Goal: Task Accomplishment & Management: Complete application form

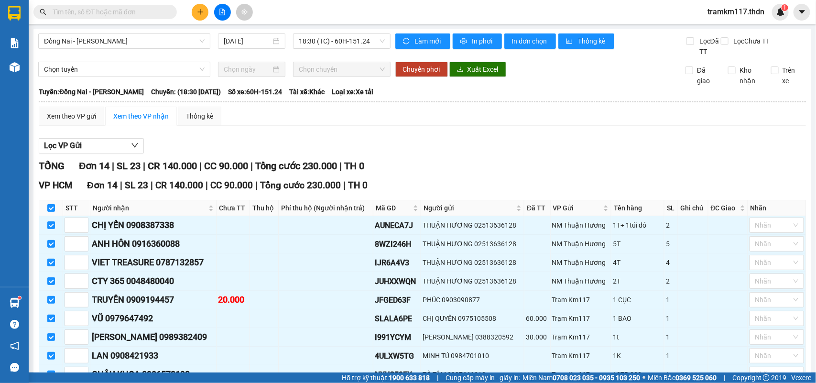
scroll to position [2, 0]
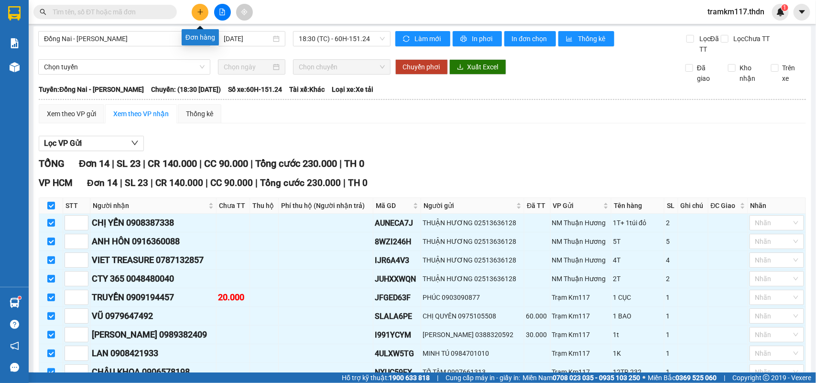
click at [199, 13] on icon "plus" at bounding box center [200, 12] width 7 height 7
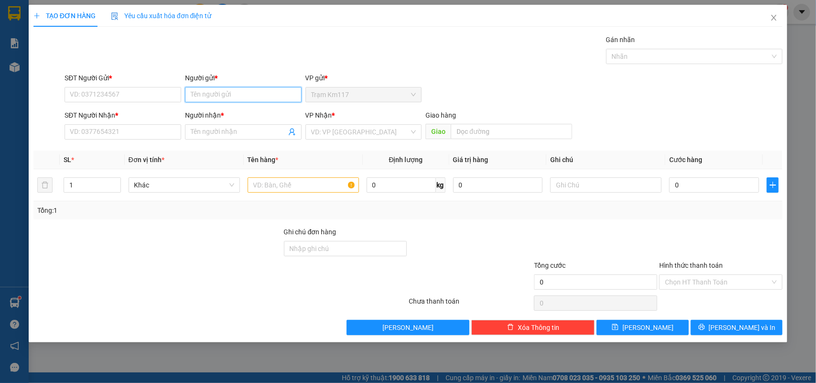
click at [233, 97] on input "Người gửi *" at bounding box center [243, 94] width 117 height 15
click at [207, 97] on input "ÙI·" at bounding box center [243, 94] width 117 height 15
type input "Ù"
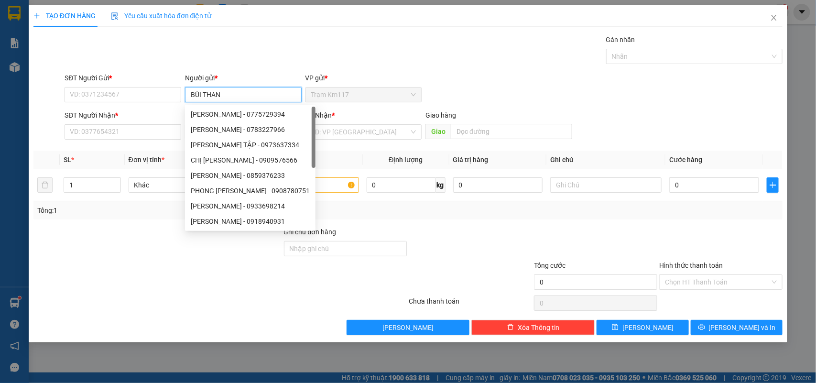
type input "[PERSON_NAME]"
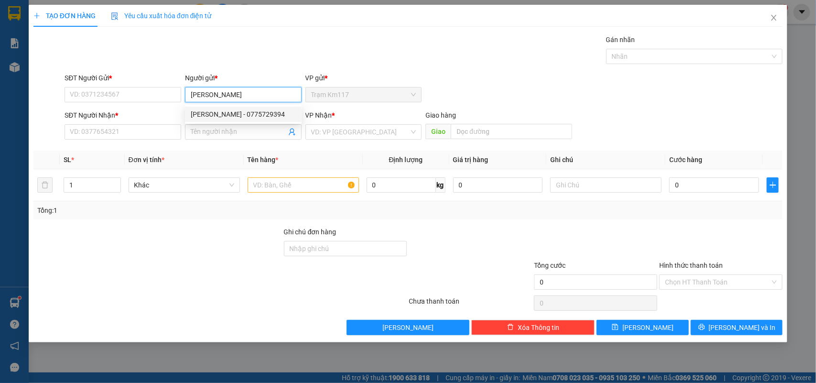
click at [220, 111] on div "[PERSON_NAME] - 0775729394" at bounding box center [243, 114] width 105 height 11
type input "0775729394"
type input "[PERSON_NAME]"
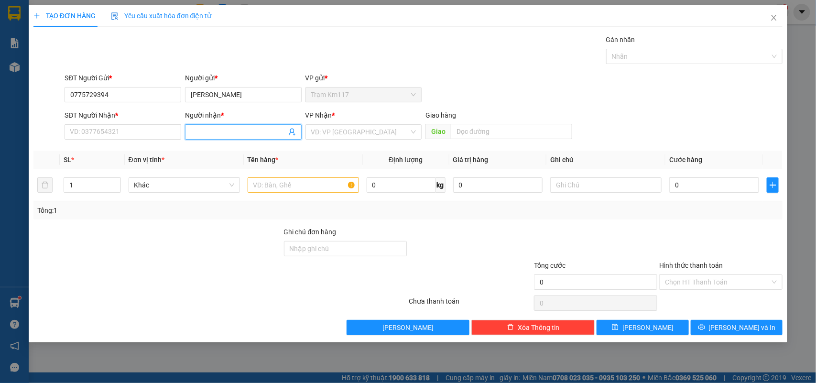
click at [225, 132] on input "Người nhận *" at bounding box center [239, 132] width 96 height 11
click at [292, 134] on icon "user-add" at bounding box center [292, 132] width 8 height 8
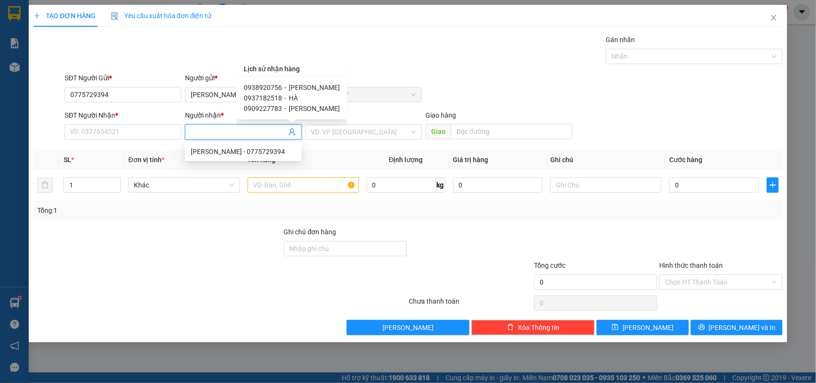
click at [267, 95] on span "0937182518" at bounding box center [263, 98] width 38 height 8
type input "0937182518"
type input "HÀ"
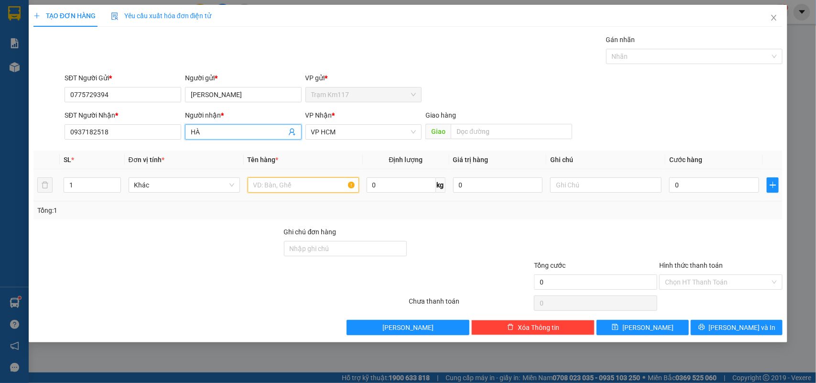
click at [278, 185] on input "text" at bounding box center [303, 184] width 111 height 15
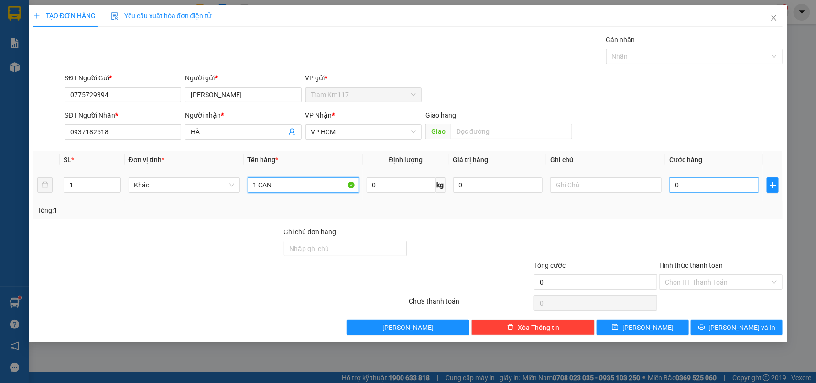
type input "1 CAN"
click at [692, 187] on input "0" at bounding box center [714, 184] width 90 height 15
type input "2"
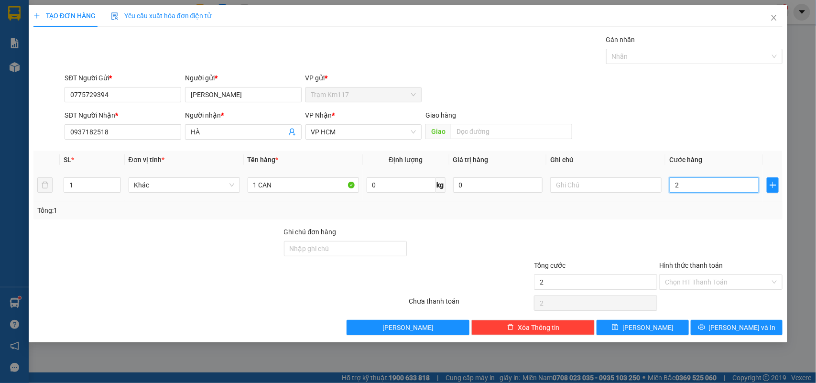
type input "20"
type input "200"
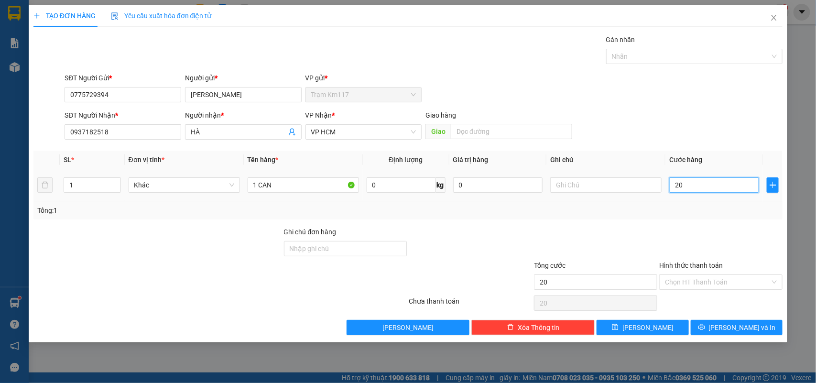
type input "200"
type input "2.000"
type input "20.000"
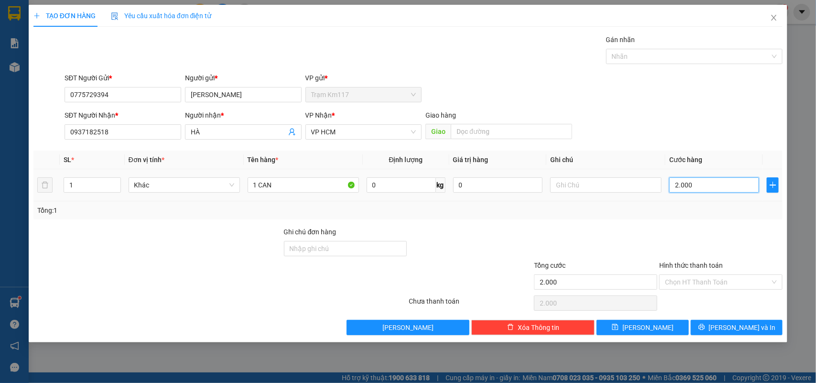
type input "20.000"
click at [704, 281] on input "Hình thức thanh toán" at bounding box center [717, 282] width 105 height 14
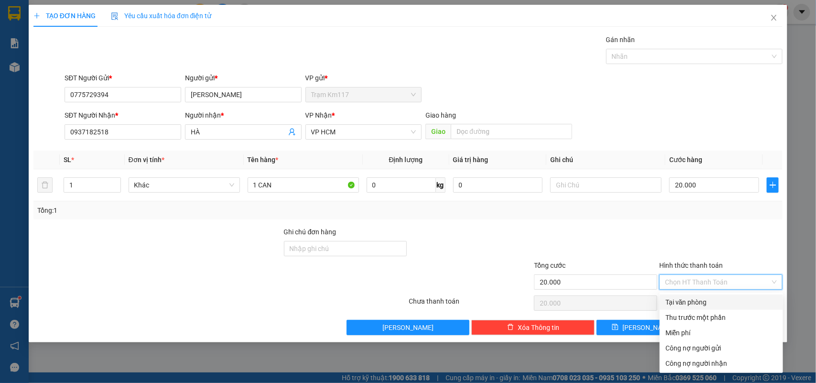
click at [697, 297] on div "Tại văn phòng" at bounding box center [721, 302] width 112 height 11
type input "0"
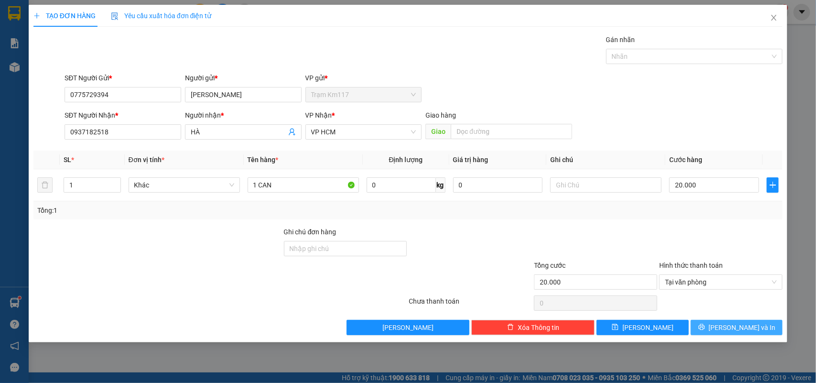
click at [705, 326] on icon "printer" at bounding box center [701, 327] width 6 height 6
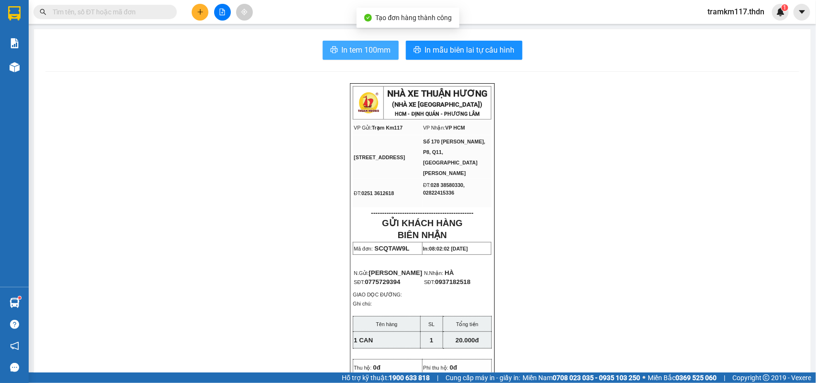
click at [352, 44] on span "In tem 100mm" at bounding box center [366, 50] width 49 height 12
click at [87, 12] on input "text" at bounding box center [109, 12] width 113 height 11
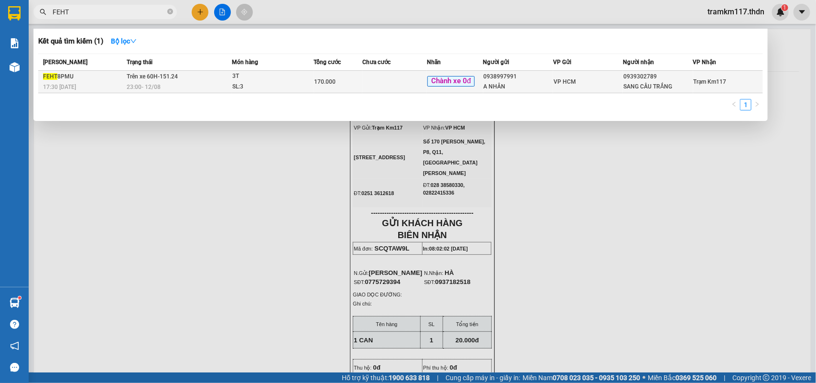
type input "FEHT"
click at [345, 78] on div "170.000" at bounding box center [338, 81] width 47 height 11
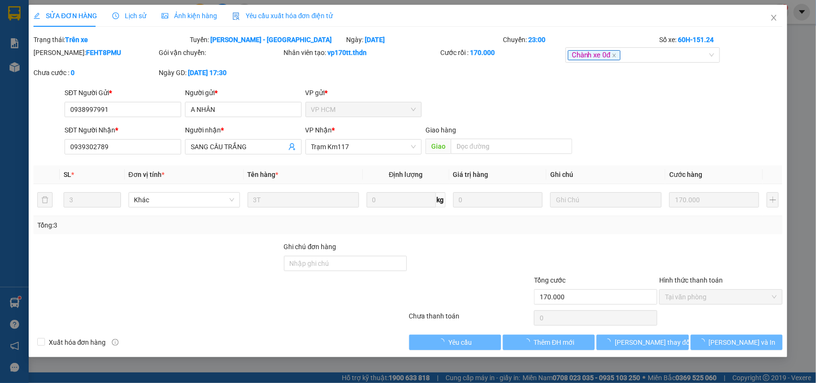
type input "0938997991"
type input "A NHÂN"
type input "0939302789"
type input "SANG CẦU TRẮNG"
type input "170.000"
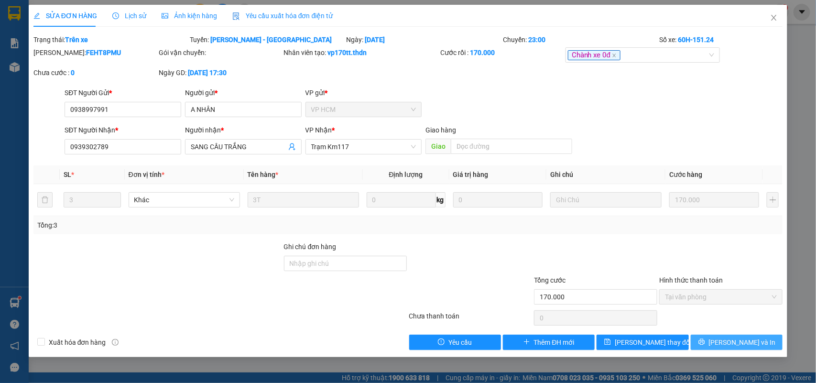
click at [747, 344] on span "[PERSON_NAME] và In" at bounding box center [742, 342] width 67 height 11
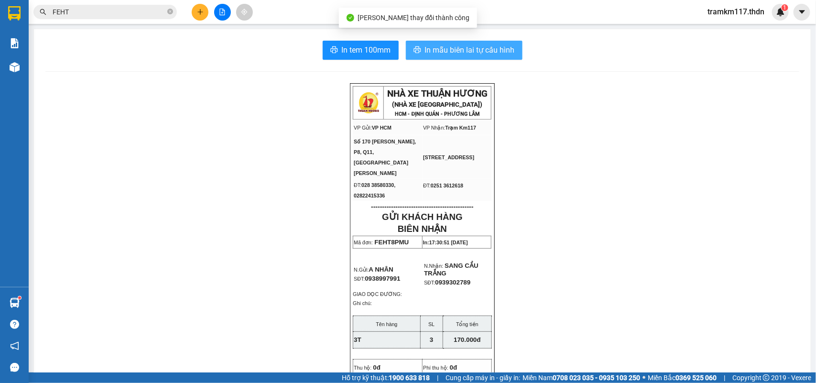
click at [465, 50] on span "In mẫu biên lai tự cấu hình" at bounding box center [470, 50] width 90 height 12
